Goal: Information Seeking & Learning: Learn about a topic

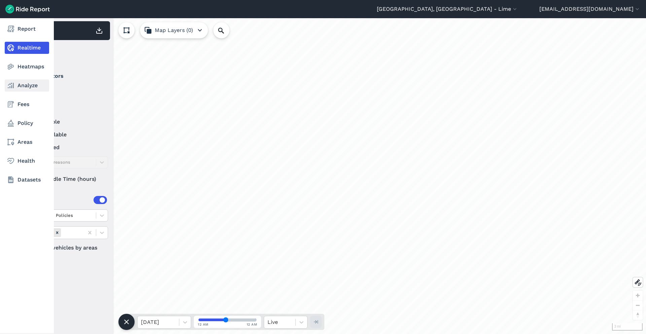
click at [25, 86] on link "Analyze" at bounding box center [27, 85] width 44 height 12
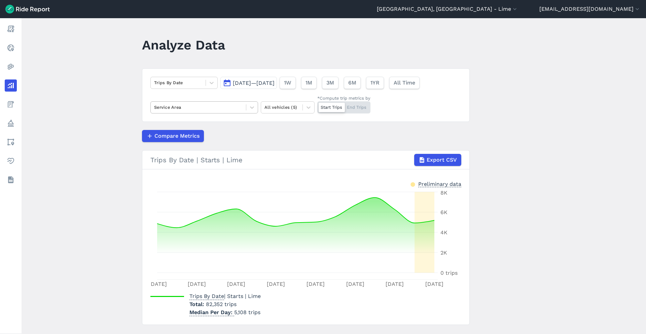
click at [237, 107] on div at bounding box center [198, 107] width 88 height 8
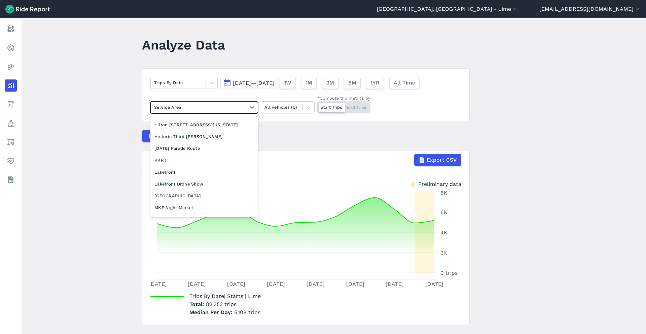
scroll to position [518, 0]
click at [189, 208] on div "Milwaukee City Limits" at bounding box center [204, 210] width 108 height 12
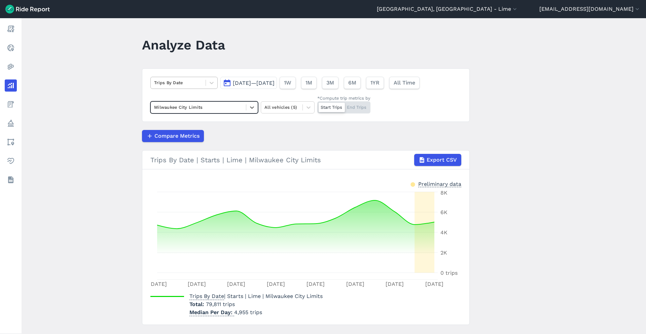
click at [196, 85] on div at bounding box center [178, 83] width 48 height 8
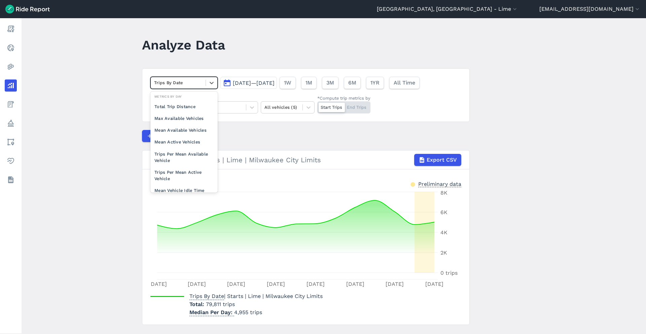
scroll to position [59, 0]
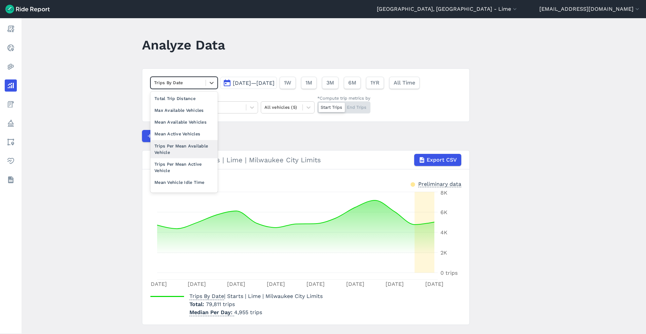
click at [198, 149] on div "Trips Per Mean Available Vehicle" at bounding box center [183, 149] width 67 height 18
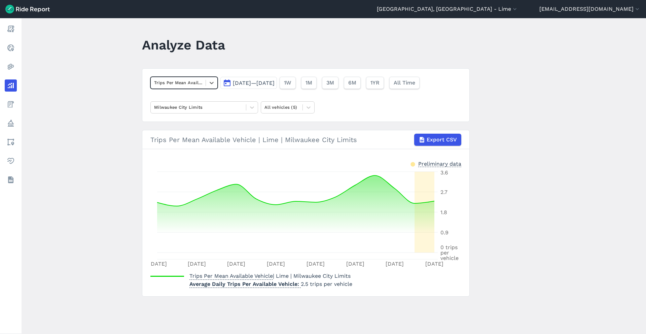
click at [270, 79] on button "[DATE]—[DATE]" at bounding box center [248, 83] width 56 height 12
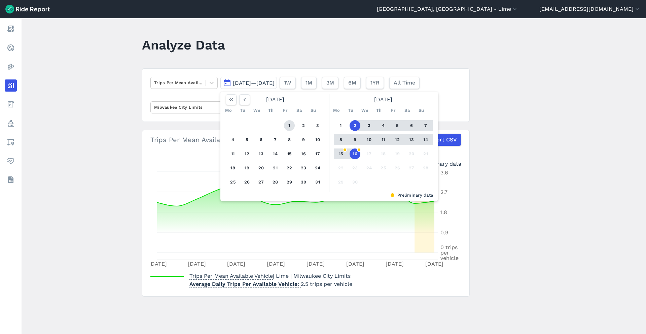
click at [290, 126] on button "1" at bounding box center [289, 125] width 11 height 11
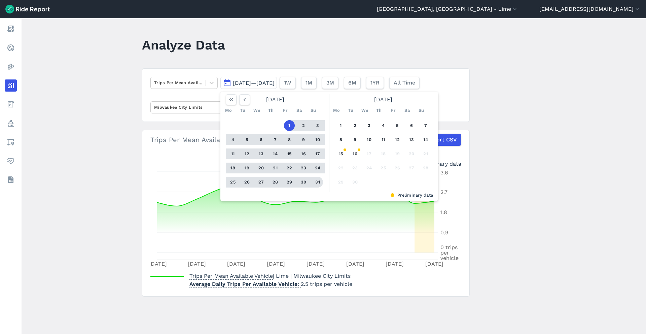
click at [316, 181] on button "31" at bounding box center [317, 182] width 11 height 11
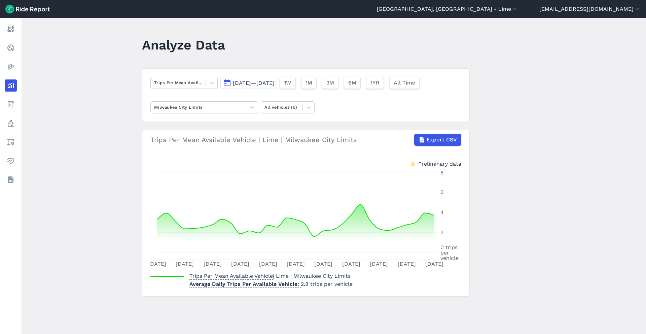
click at [277, 86] on button "Aug 1, 2025—Aug 31, 2025" at bounding box center [248, 83] width 56 height 12
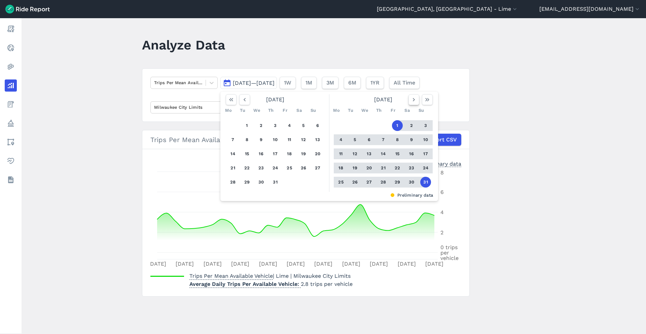
click at [413, 98] on icon "button" at bounding box center [413, 99] width 7 height 7
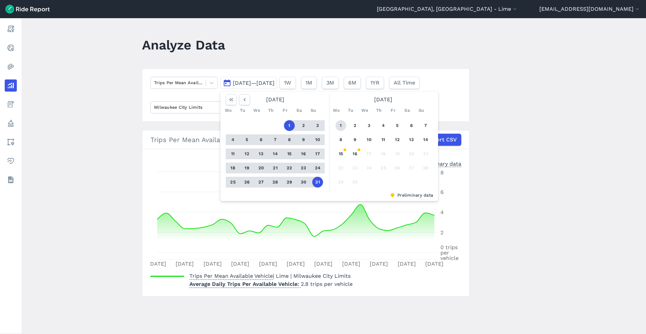
click at [339, 125] on button "1" at bounding box center [340, 125] width 11 height 11
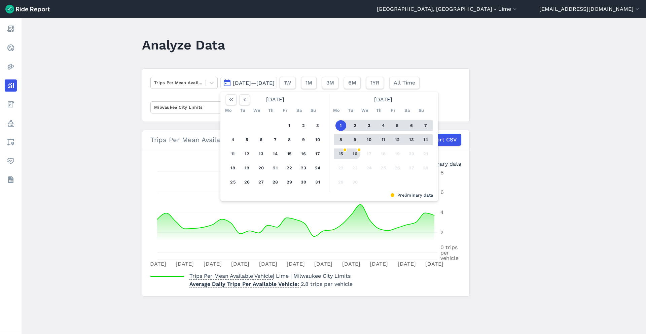
click at [356, 154] on button "16" at bounding box center [354, 153] width 11 height 11
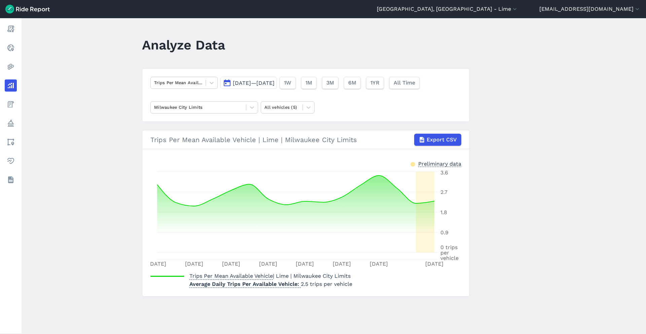
click at [274, 83] on span "Sep 1, 2025—Sep 16, 2025" at bounding box center [254, 83] width 42 height 6
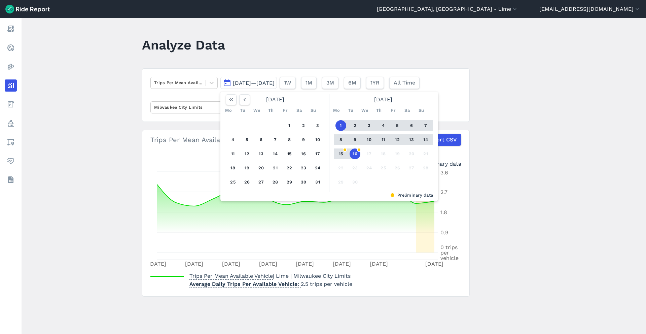
click at [354, 154] on button "16" at bounding box center [354, 153] width 11 height 11
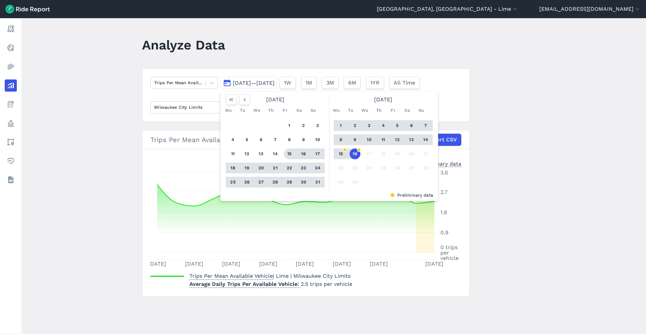
click at [288, 149] on button "15" at bounding box center [289, 153] width 11 height 11
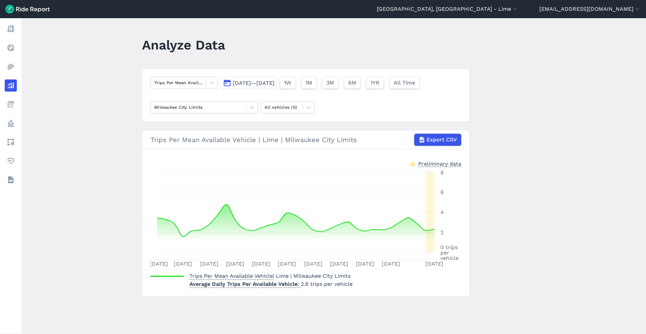
click at [274, 82] on span "[DATE]—[DATE]" at bounding box center [254, 83] width 42 height 6
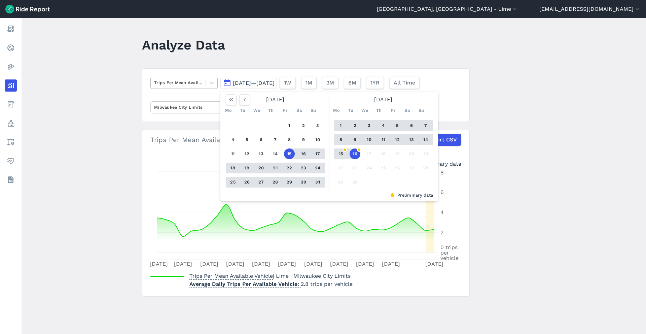
click at [194, 84] on div at bounding box center [178, 83] width 48 height 8
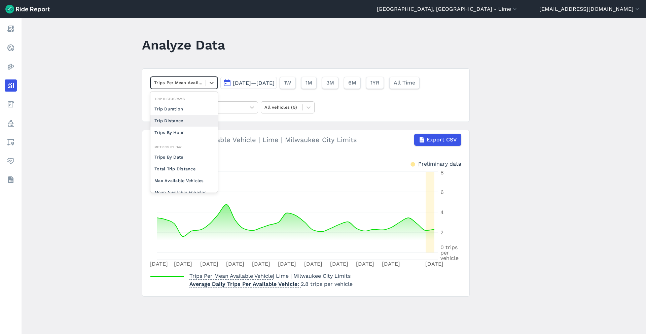
scroll to position [52, 0]
click at [188, 160] on div "Trips Per Mean Active Vehicle" at bounding box center [183, 167] width 67 height 18
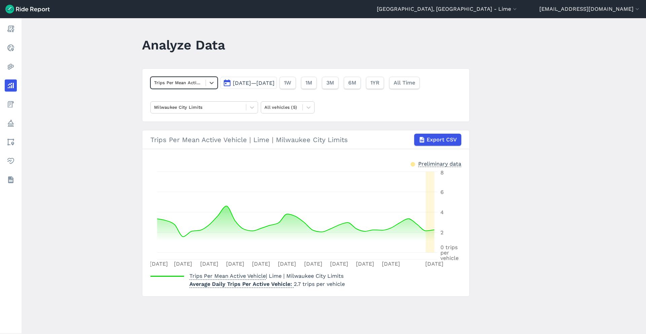
click at [199, 84] on div at bounding box center [178, 83] width 48 height 8
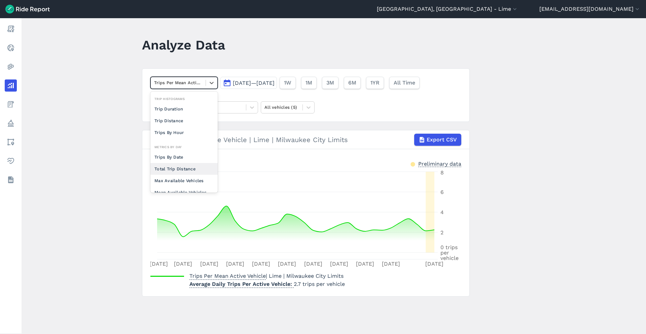
scroll to position [52, 0]
click at [192, 163] on div "Trips Per Mean Available Vehicle" at bounding box center [183, 167] width 67 height 18
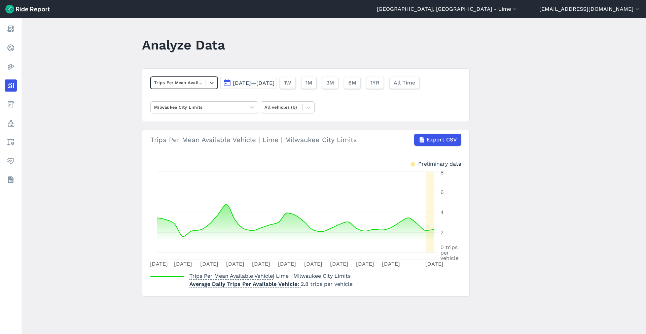
click at [274, 82] on span "[DATE]—[DATE]" at bounding box center [254, 83] width 42 height 6
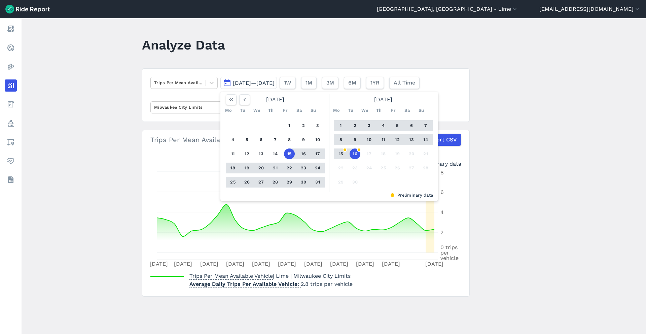
click at [98, 128] on main "Analyze Data Trips Per Mean Available Vehicle Aug 15, 2025—Sep 16, 2025 August …" at bounding box center [334, 175] width 624 height 315
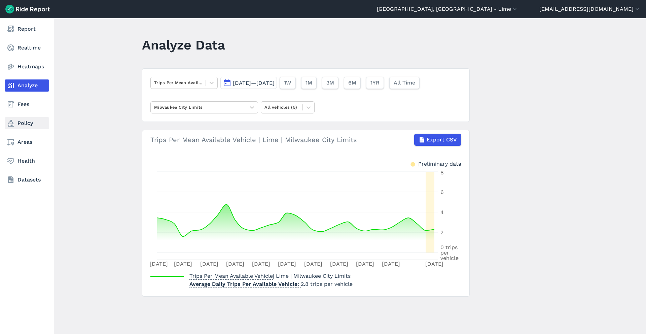
click at [32, 125] on link "Policy" at bounding box center [27, 123] width 44 height 12
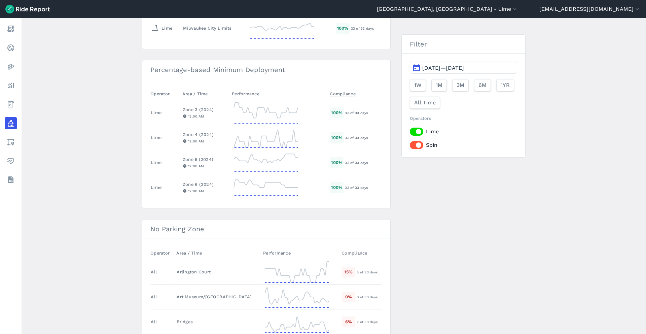
scroll to position [220, 0]
click at [473, 63] on button "[DATE]—[DATE]" at bounding box center [463, 68] width 107 height 12
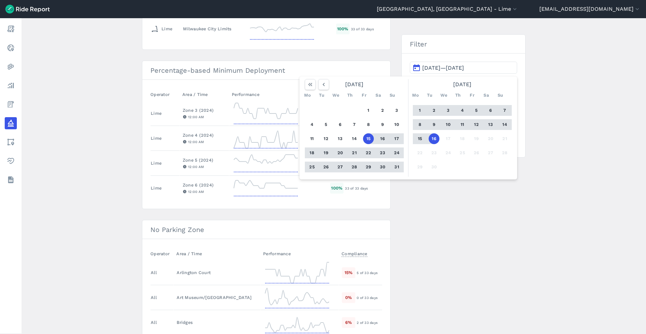
click at [370, 139] on button "15" at bounding box center [368, 138] width 11 height 11
click at [501, 124] on button "14" at bounding box center [504, 124] width 11 height 11
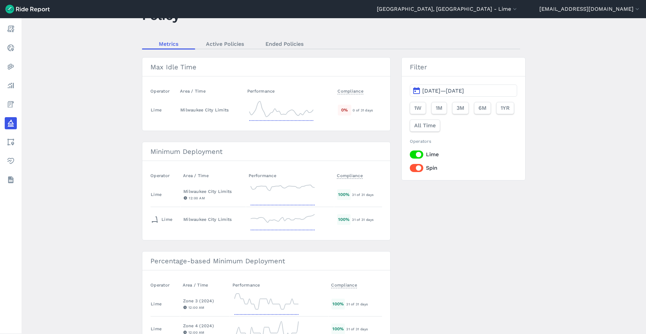
scroll to position [33, 0]
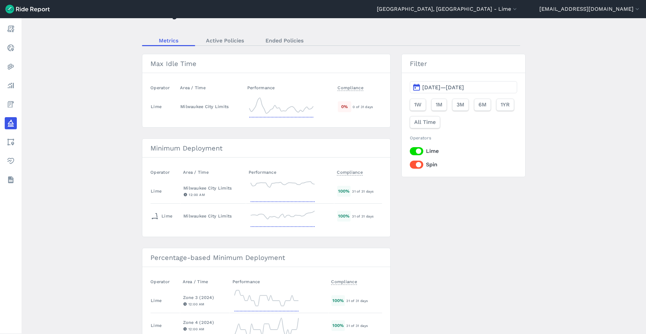
click at [464, 90] on span "Aug 15, 2025—Sep 14, 2025" at bounding box center [443, 87] width 42 height 6
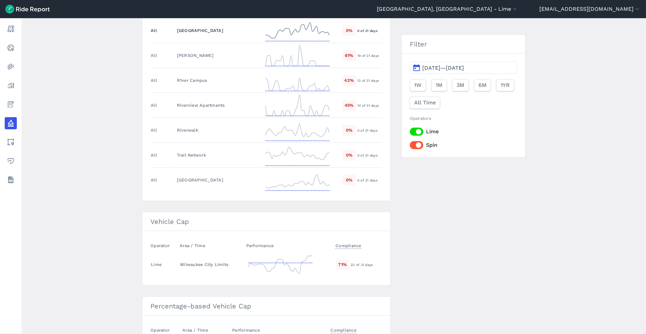
scroll to position [721, 0]
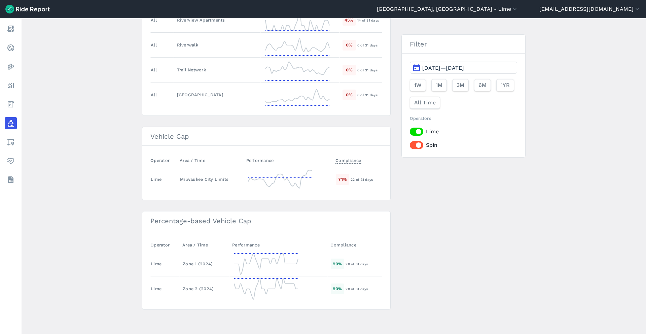
click at [464, 65] on span "Aug 15, 2025—Sep 14, 2025" at bounding box center [443, 68] width 42 height 6
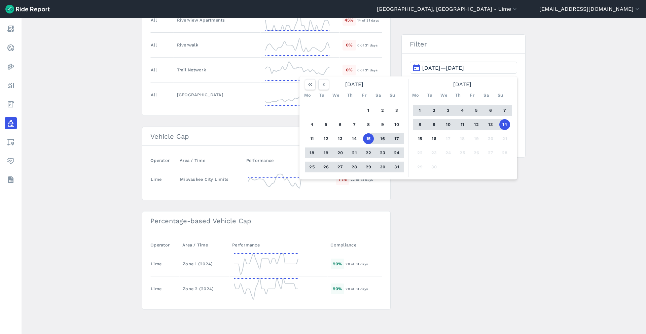
click at [369, 139] on button "15" at bounding box center [368, 138] width 11 height 11
click at [489, 123] on button "13" at bounding box center [490, 124] width 11 height 11
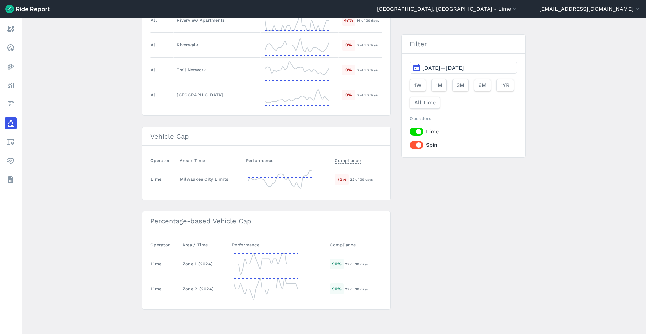
scroll to position [721, 0]
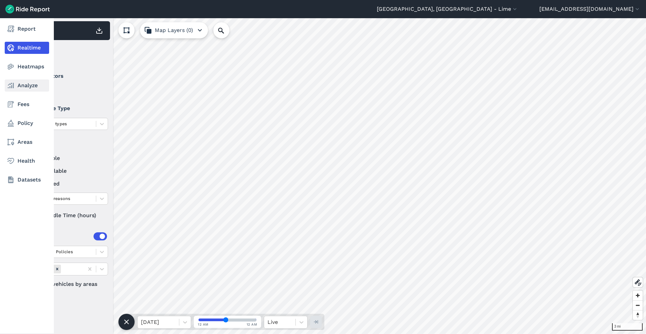
click at [23, 80] on link "Analyze" at bounding box center [27, 85] width 44 height 12
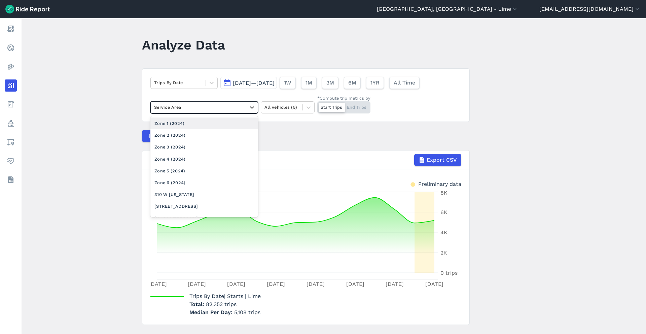
click at [215, 105] on div at bounding box center [198, 107] width 88 height 8
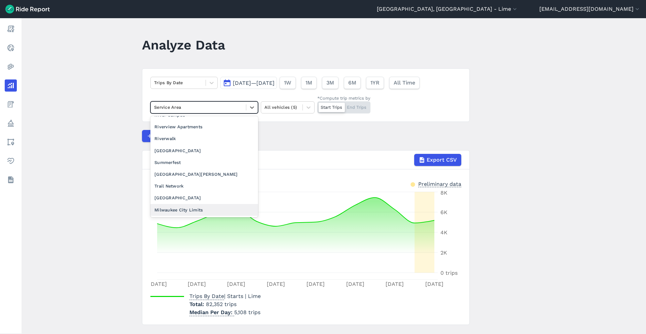
click at [193, 209] on div "Milwaukee City Limits" at bounding box center [204, 210] width 108 height 12
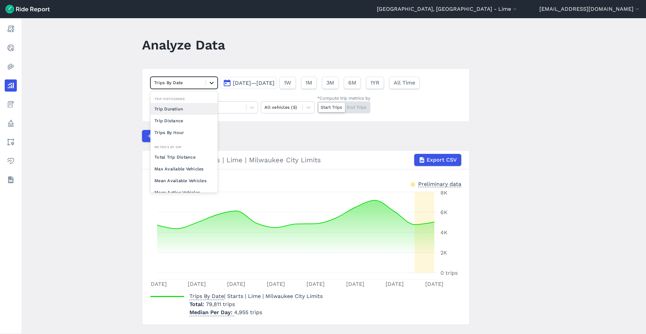
click at [208, 80] on icon at bounding box center [211, 82] width 7 height 7
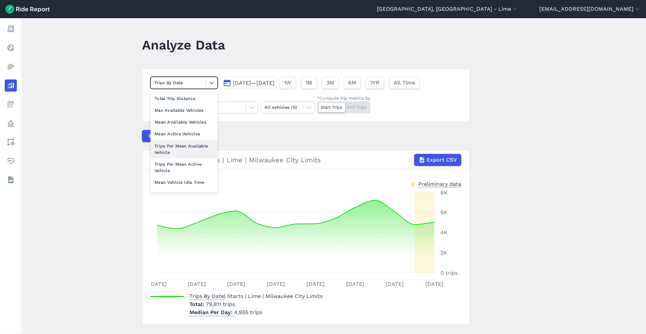
click at [200, 142] on div "Trips Per Mean Available Vehicle" at bounding box center [183, 149] width 67 height 18
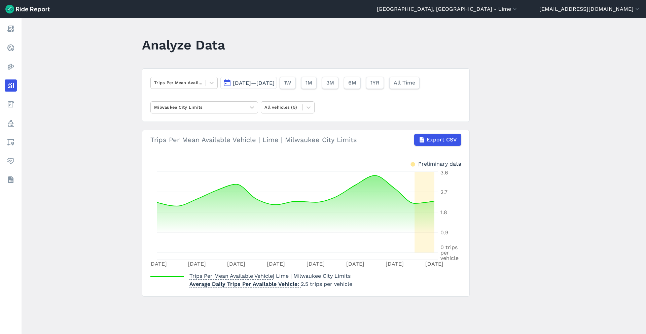
click at [274, 84] on span "[DATE]—[DATE]" at bounding box center [254, 83] width 42 height 6
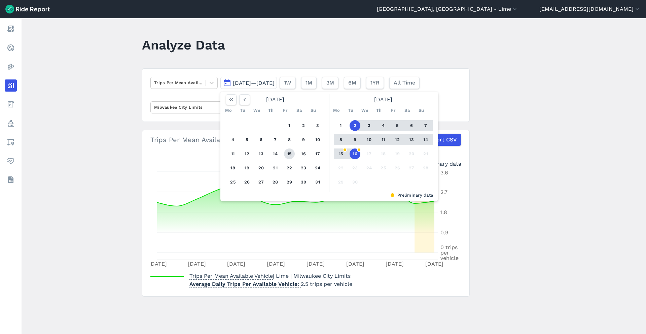
click at [290, 153] on button "15" at bounding box center [289, 153] width 11 height 11
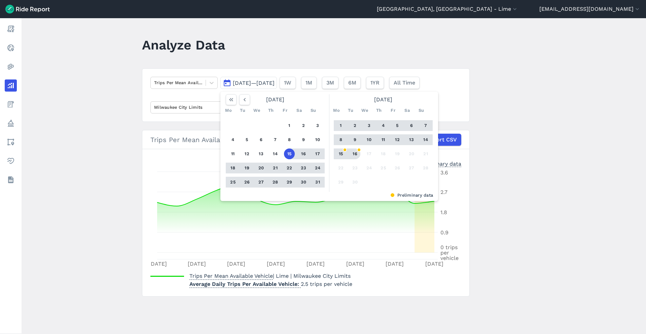
click at [353, 154] on button "16" at bounding box center [354, 153] width 11 height 11
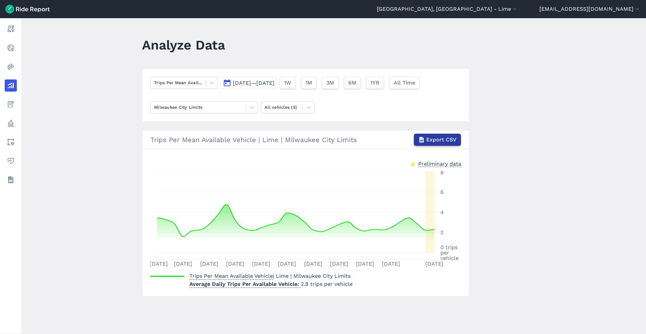
click at [428, 140] on span "Export CSV" at bounding box center [441, 139] width 30 height 8
click at [206, 84] on div at bounding box center [211, 82] width 11 height 11
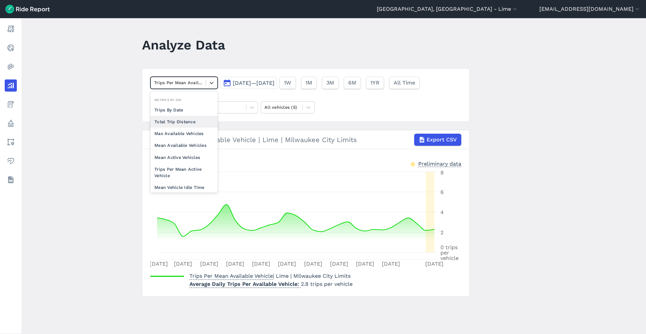
scroll to position [52, 0]
click at [193, 126] on div "Max Available Vehicles" at bounding box center [183, 129] width 67 height 12
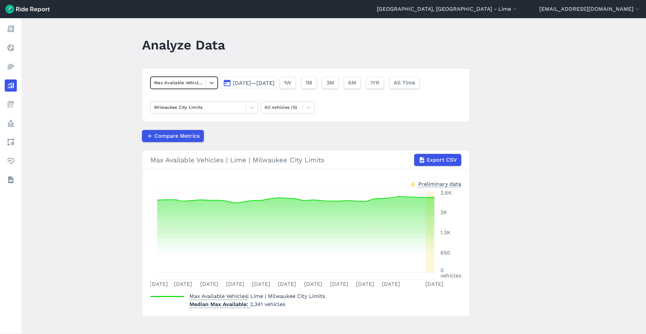
scroll to position [7, 0]
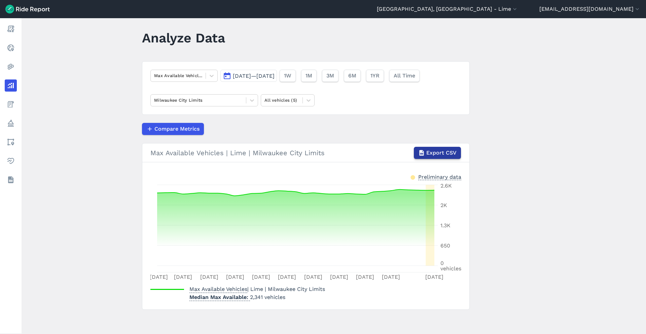
click at [442, 156] on span "Export CSV" at bounding box center [441, 153] width 30 height 8
